Goal: Transaction & Acquisition: Purchase product/service

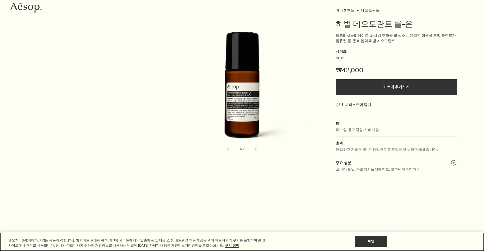
scroll to position [78, 0]
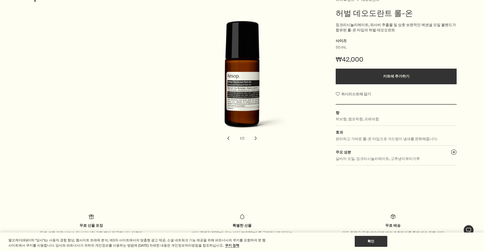
click at [256, 135] on button "chevron" at bounding box center [255, 137] width 11 height 11
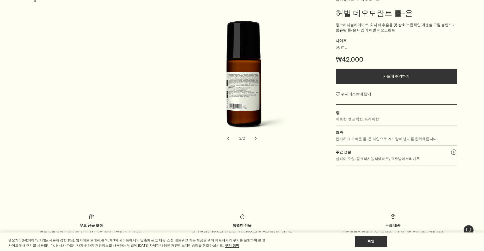
click at [227, 137] on button "chevron" at bounding box center [227, 137] width 11 height 11
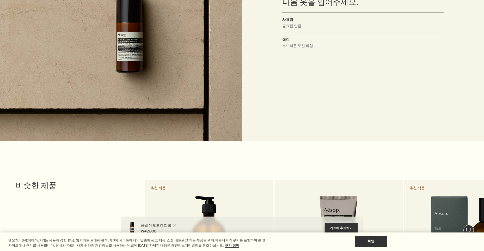
scroll to position [599, 0]
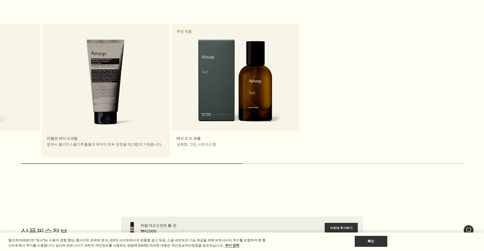
drag, startPoint x: 456, startPoint y: 96, endPoint x: 150, endPoint y: 114, distance: 306.5
click at [171, 114] on link "테싯 오 드 퍼퓸 상쾌한, 그린, 시트러스향 추천 제품" at bounding box center [235, 90] width 128 height 133
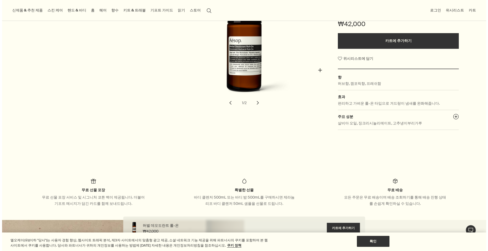
scroll to position [78, 0]
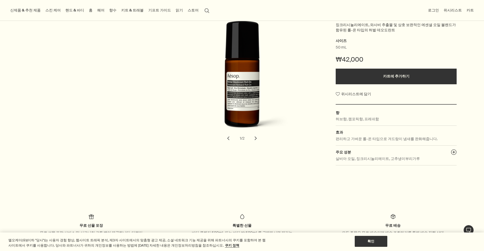
click at [109, 9] on link "향수" at bounding box center [112, 10] width 9 height 7
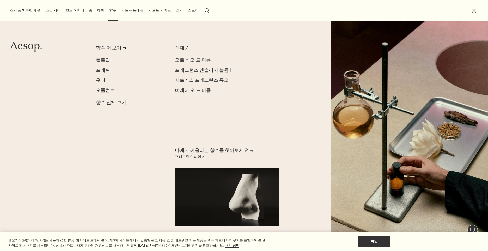
click at [220, 153] on span "나에게 어울리는 향수를 찾아보세요" at bounding box center [211, 150] width 73 height 7
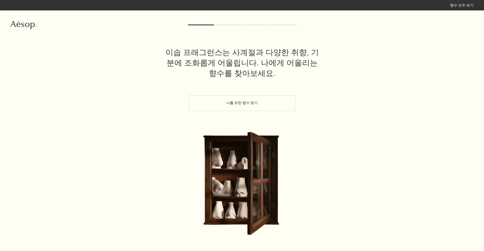
click at [278, 99] on button "나를 위한 향수 찾기" at bounding box center [242, 103] width 107 height 16
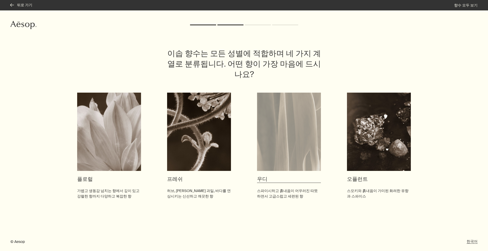
click at [292, 132] on img at bounding box center [289, 131] width 64 height 78
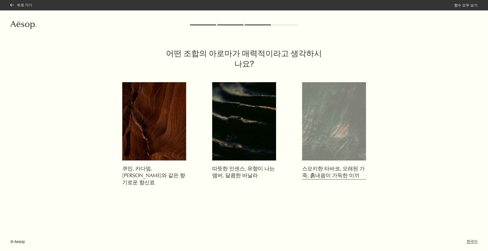
click at [346, 143] on img at bounding box center [334, 121] width 64 height 78
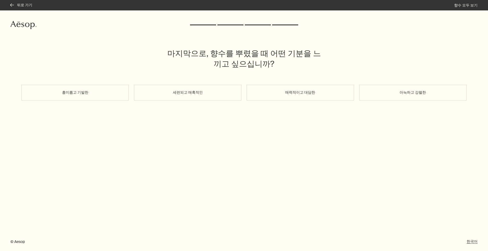
click at [290, 94] on button "매력적이고 대담한" at bounding box center [299, 93] width 107 height 16
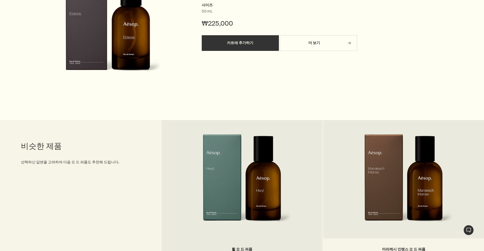
scroll to position [365, 0]
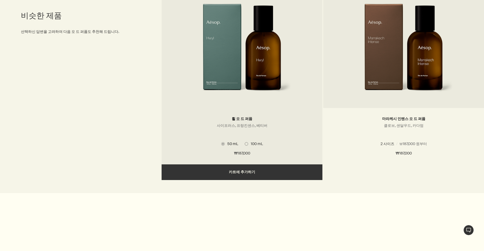
click at [283, 93] on img at bounding box center [241, 52] width 99 height 96
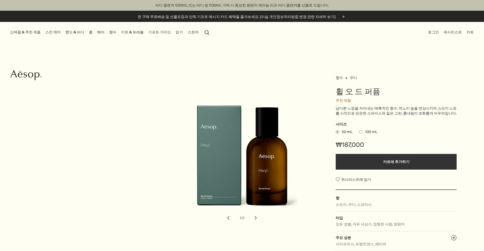
click at [360, 131] on span at bounding box center [360, 131] width 3 height 3
click at [359, 131] on input "100 mL" at bounding box center [359, 130] width 0 height 3
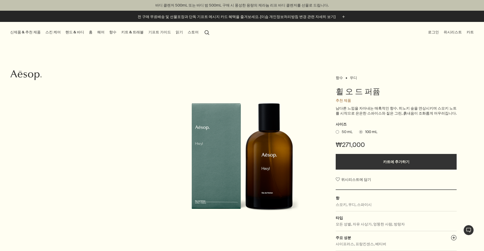
click at [341, 132] on span "50 mL" at bounding box center [346, 131] width 14 height 5
click at [335, 132] on input "50 mL" at bounding box center [335, 130] width 0 height 3
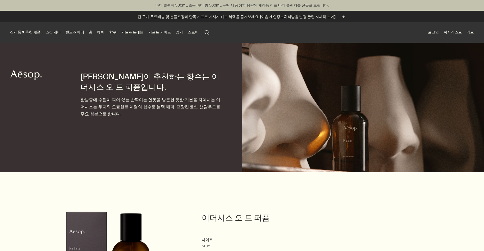
scroll to position [365, 0]
